Goal: Information Seeking & Learning: Find specific fact

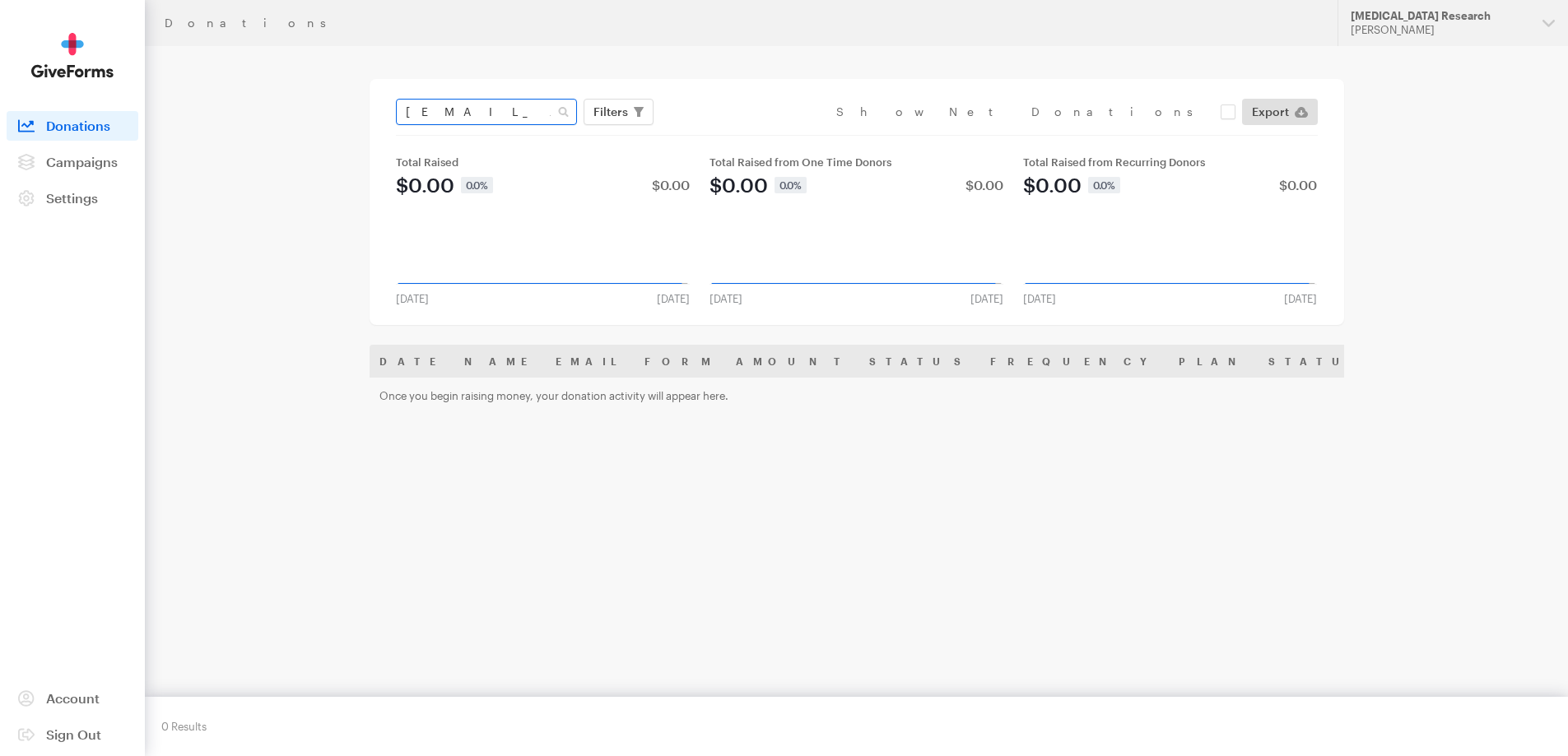
click at [530, 112] on input "jlbenson2000@gmail.com" at bounding box center [486, 112] width 181 height 26
type input "[EMAIL_ADDRESS][DOMAIN_NAME]"
click at [735, 133] on button "Apply" at bounding box center [761, 147] width 53 height 26
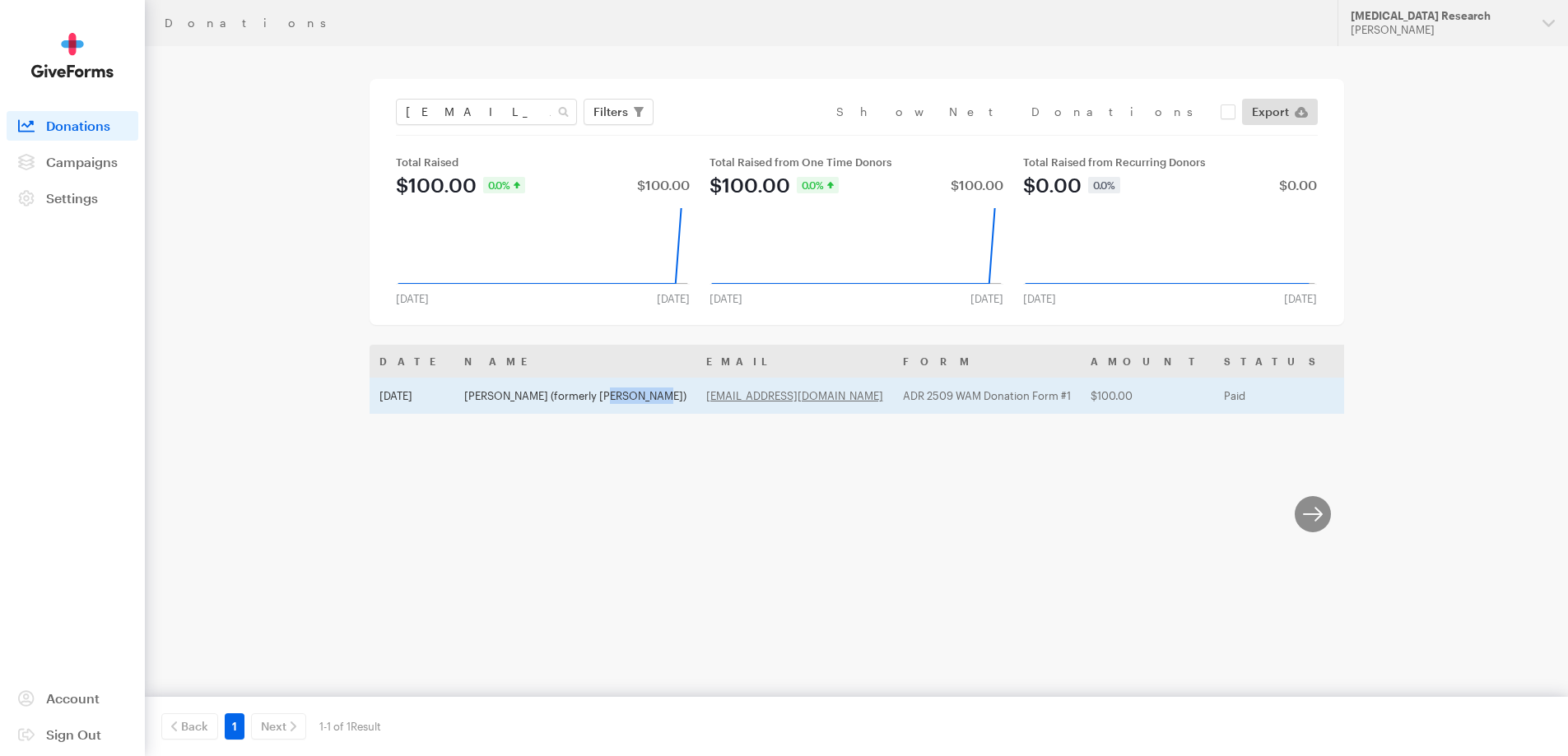
drag, startPoint x: 603, startPoint y: 393, endPoint x: 656, endPoint y: 396, distance: 53.1
click at [656, 396] on td "[PERSON_NAME] (formerly [PERSON_NAME])" at bounding box center [576, 395] width 242 height 37
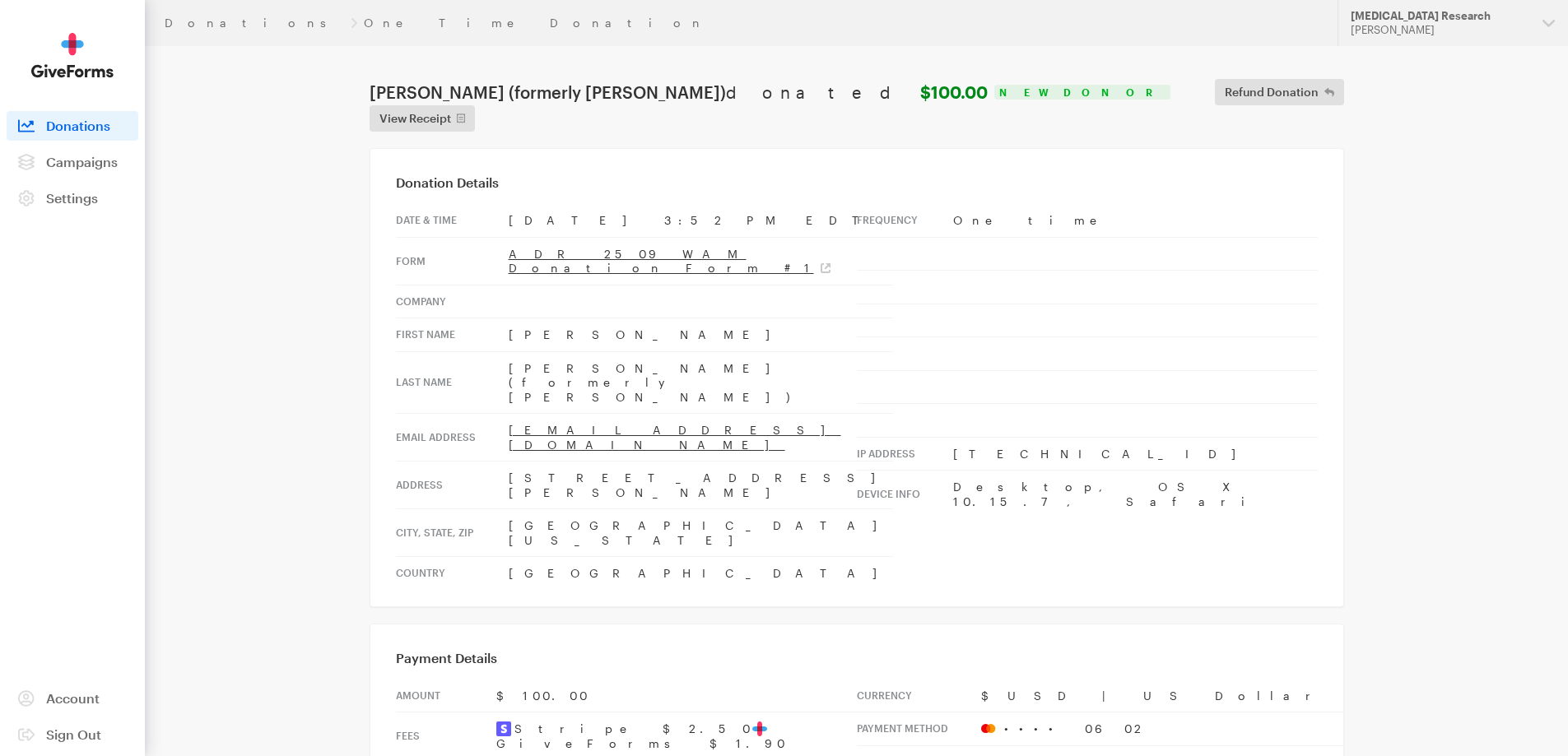
click at [612, 410] on tbody "Date & time [DATE] 3:52 PM EDT Form ADR 2509 WAM Donation Form #1 Company First…" at bounding box center [644, 396] width 497 height 386
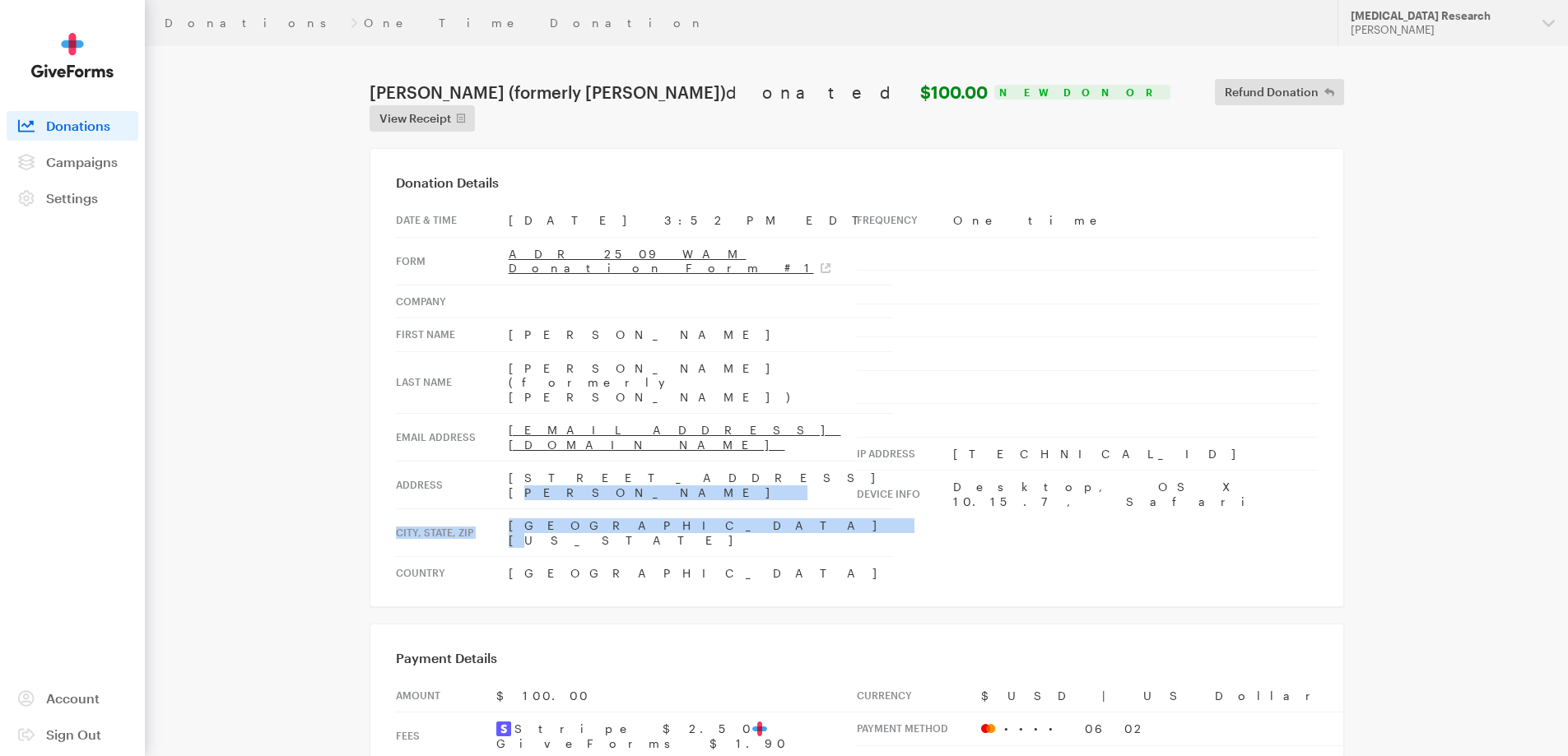
click at [671, 462] on td "[STREET_ADDRESS][PERSON_NAME]" at bounding box center [700, 486] width 384 height 48
drag, startPoint x: 664, startPoint y: 320, endPoint x: 633, endPoint y: 320, distance: 31.0
click at [633, 351] on td "[PERSON_NAME] (formerly [PERSON_NAME])" at bounding box center [700, 382] width 384 height 63
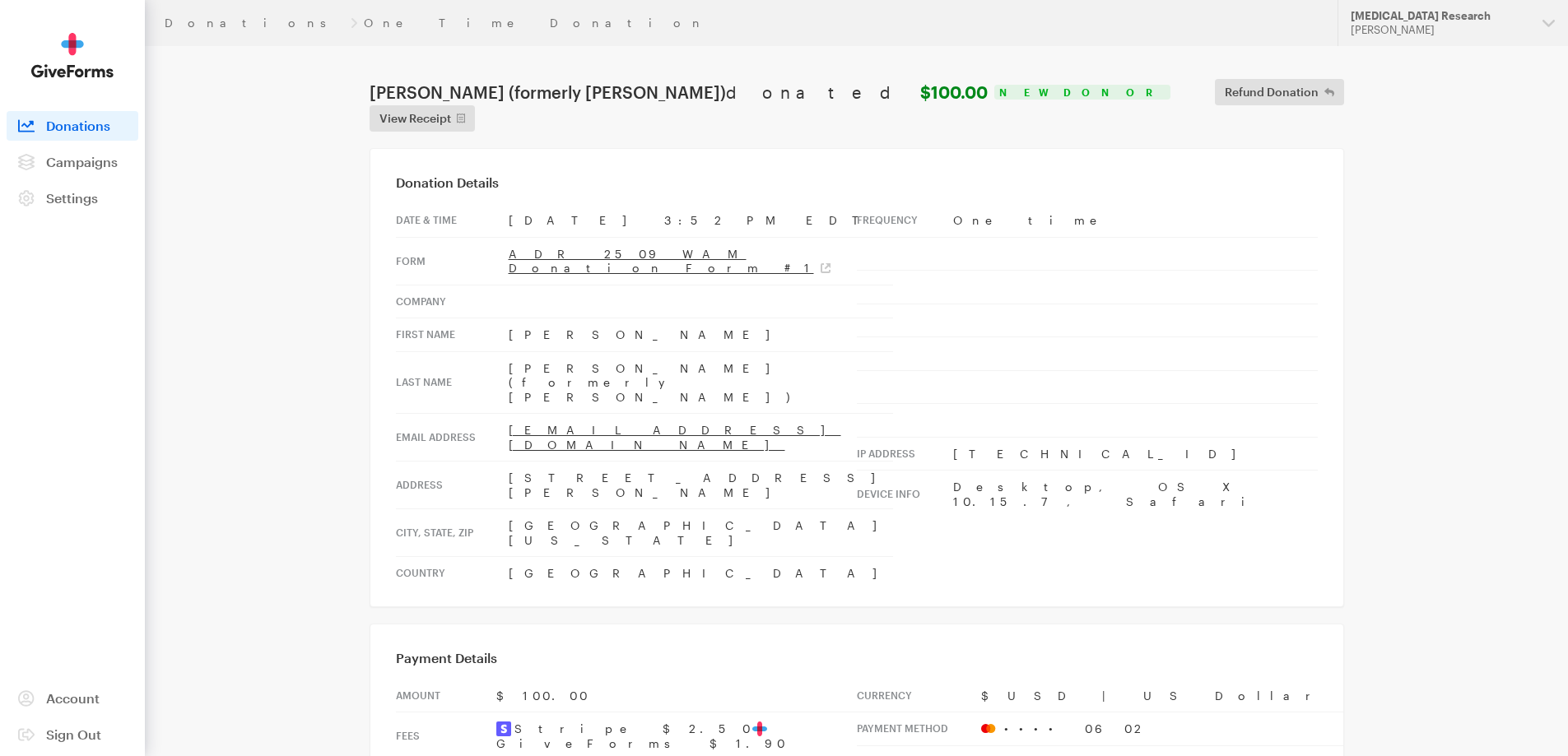
click at [610, 351] on td "[PERSON_NAME] (formerly [PERSON_NAME])" at bounding box center [700, 382] width 384 height 63
drag, startPoint x: 616, startPoint y: 327, endPoint x: 669, endPoint y: 327, distance: 53.0
click at [669, 351] on td "[PERSON_NAME] (formerly [PERSON_NAME])" at bounding box center [700, 382] width 384 height 63
copy td "[PERSON_NAME]"
